Goal: Book appointment/travel/reservation

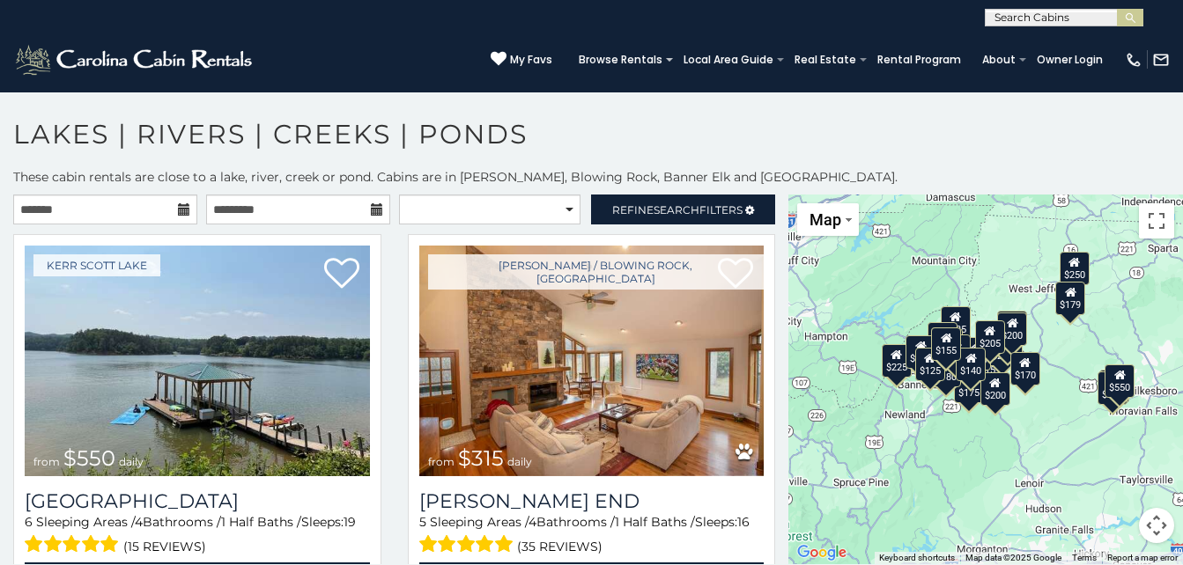
click at [181, 209] on icon at bounding box center [184, 209] width 12 height 12
click at [181, 208] on icon at bounding box center [184, 209] width 12 height 12
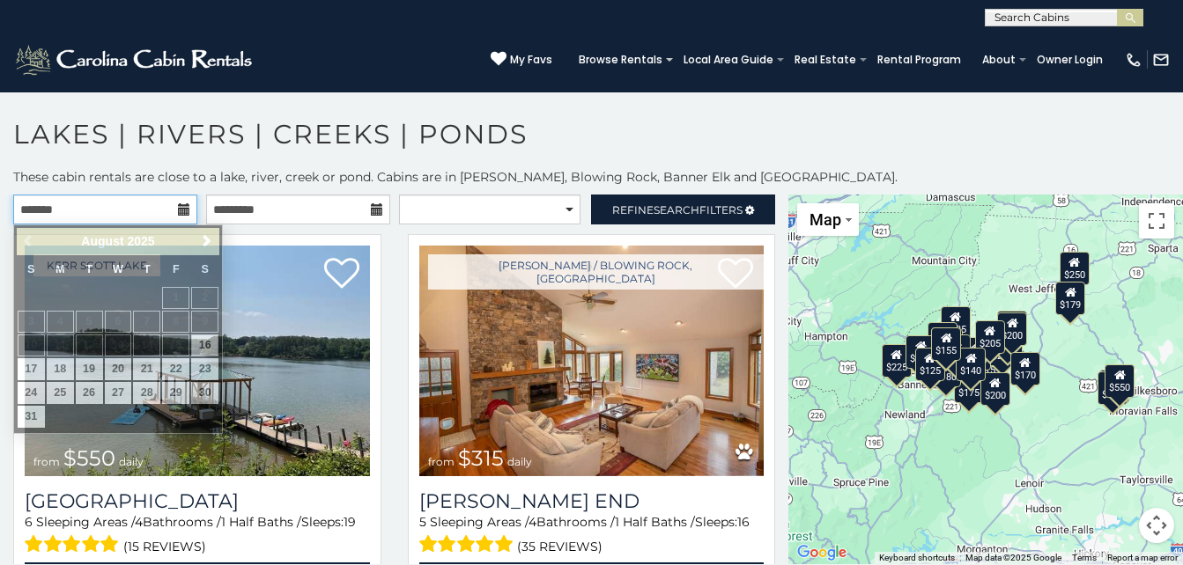
click at [90, 205] on input "text" at bounding box center [105, 210] width 184 height 30
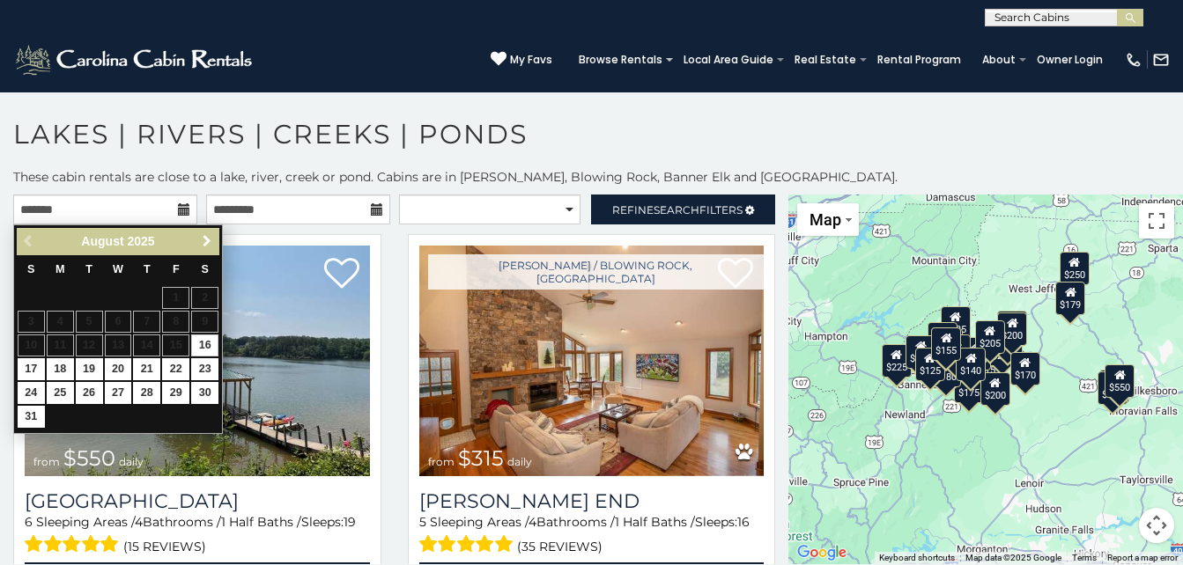
click at [206, 237] on span "Next" at bounding box center [207, 241] width 14 height 14
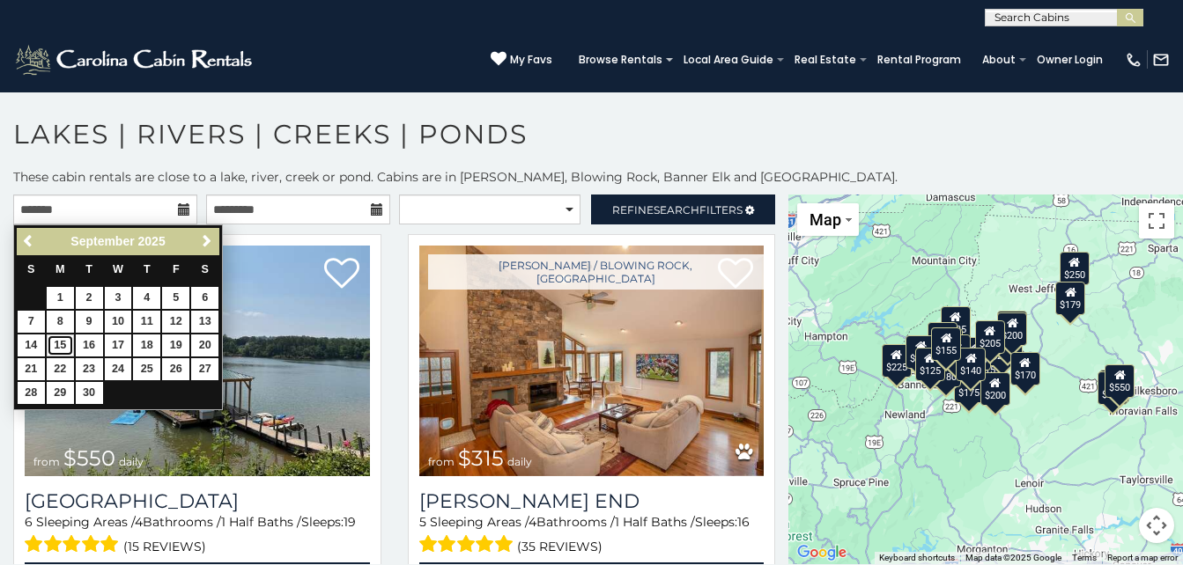
click at [65, 348] on link "15" at bounding box center [60, 346] width 27 height 22
type input "**********"
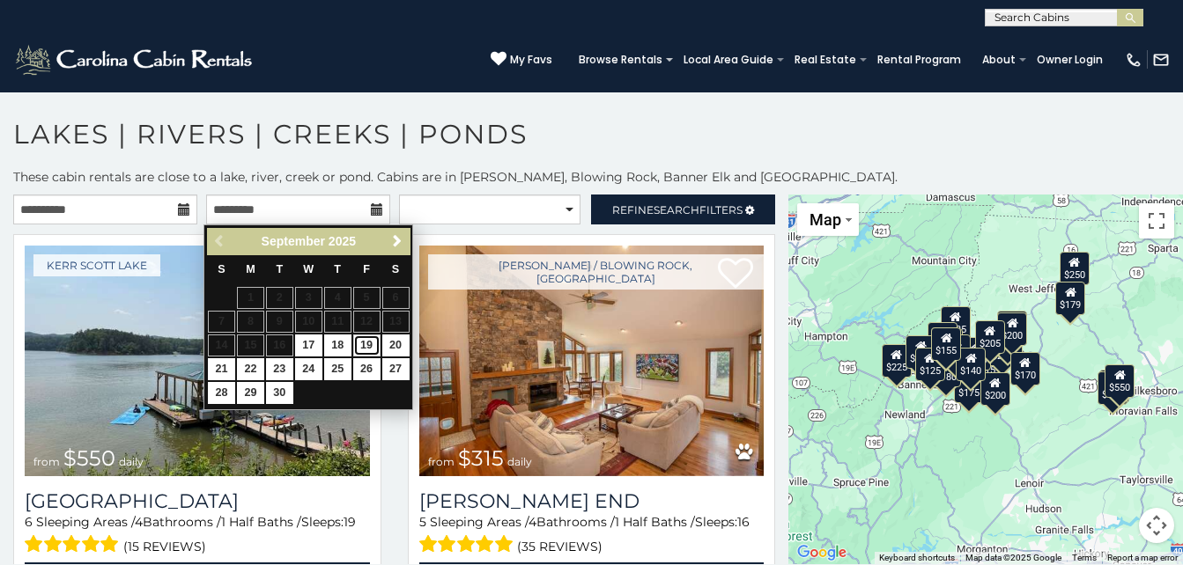
click at [369, 347] on link "19" at bounding box center [366, 346] width 27 height 22
type input "**********"
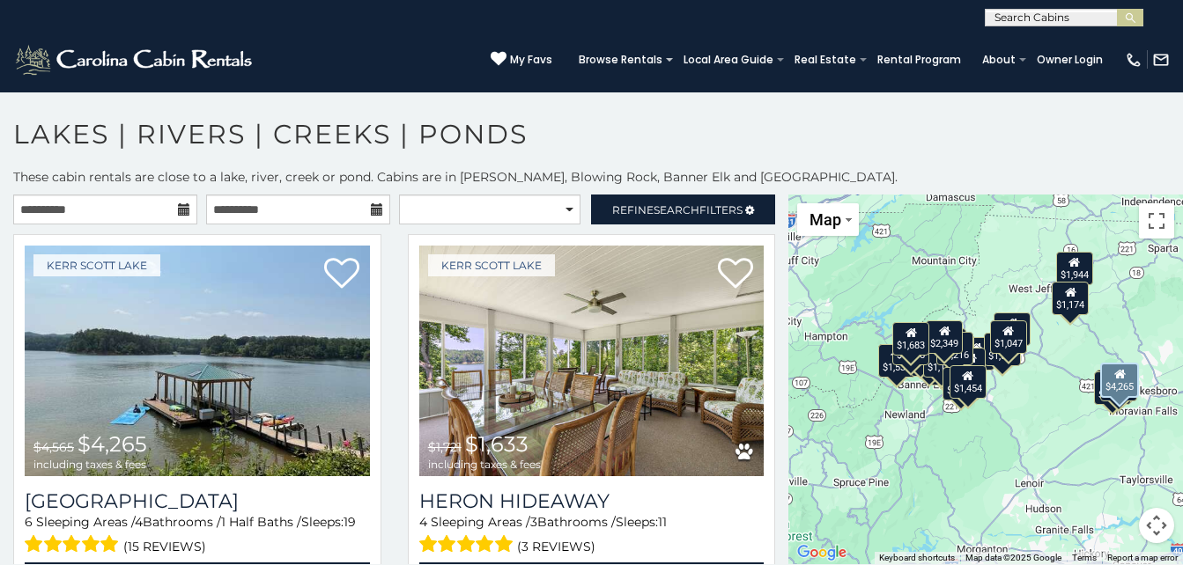
scroll to position [10, 0]
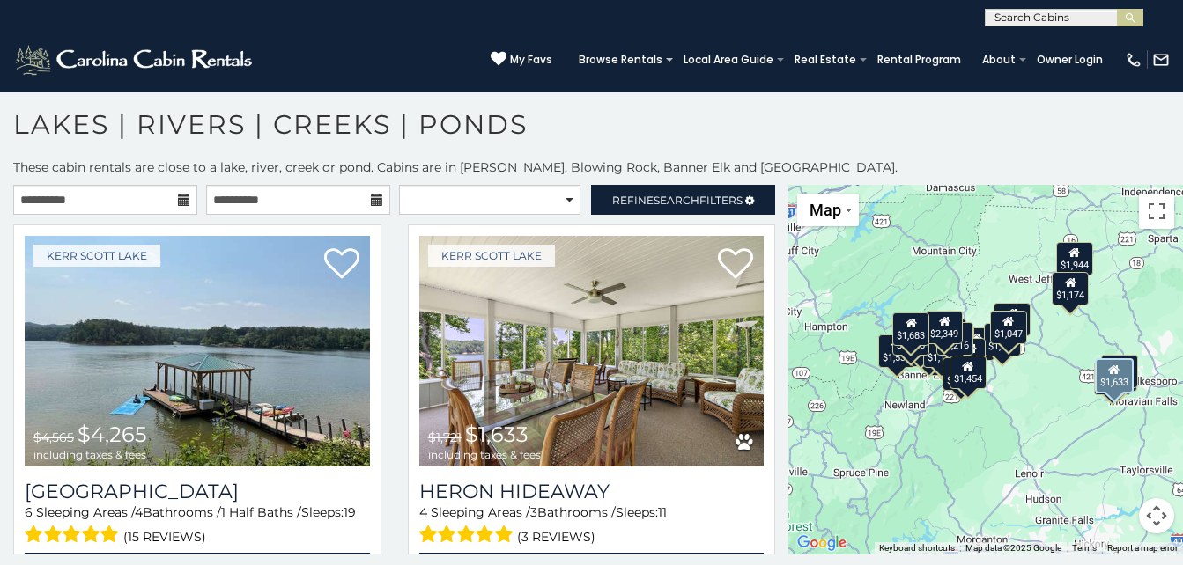
click at [396, 343] on div "[PERSON_NAME] Lake $1,721 $1,633 including taxes & fees Heron Hideaway 4 Sleepi…" at bounding box center [592, 419] width 395 height 388
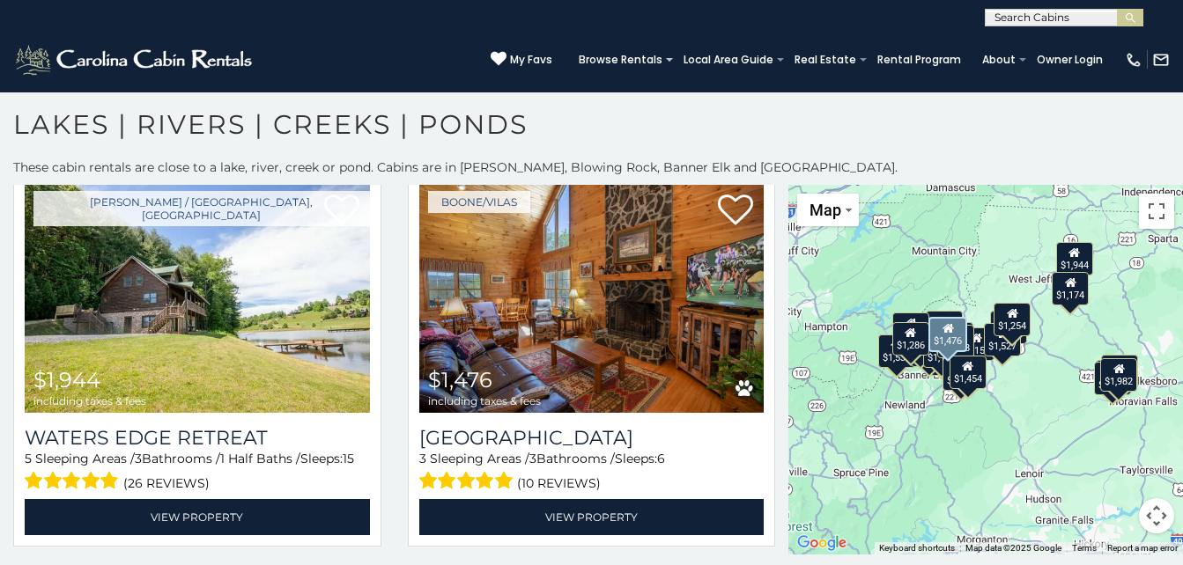
scroll to position [1207, 0]
